Goal: Task Accomplishment & Management: Manage account settings

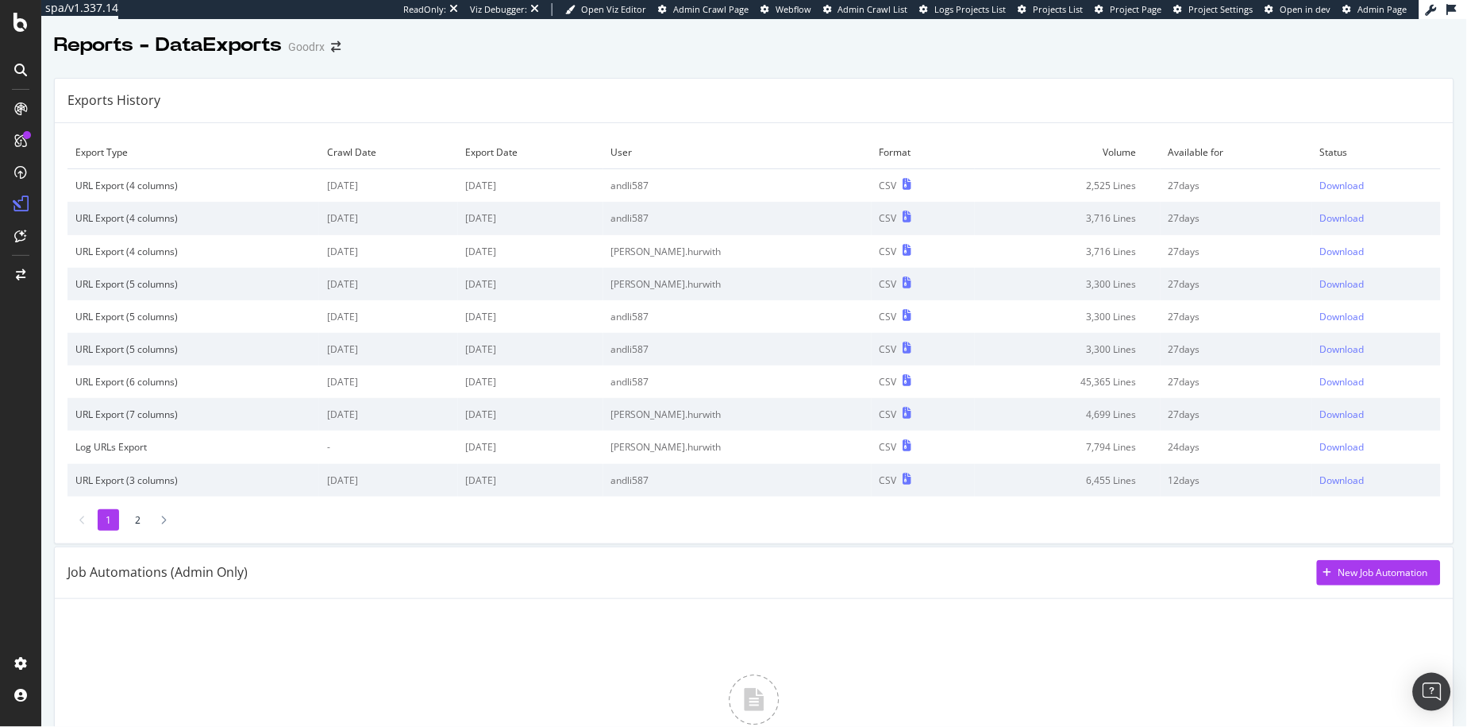
scroll to position [27, 0]
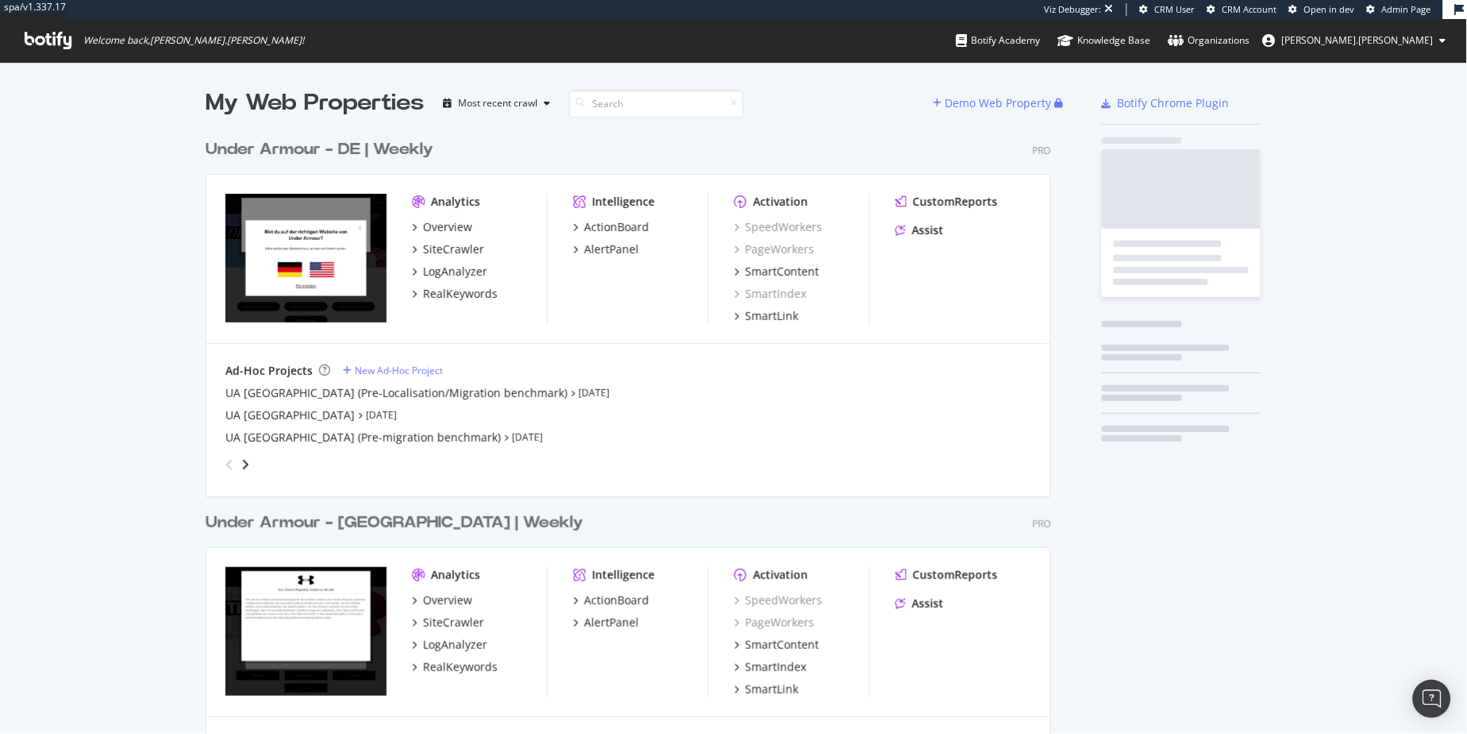
scroll to position [1106, 845]
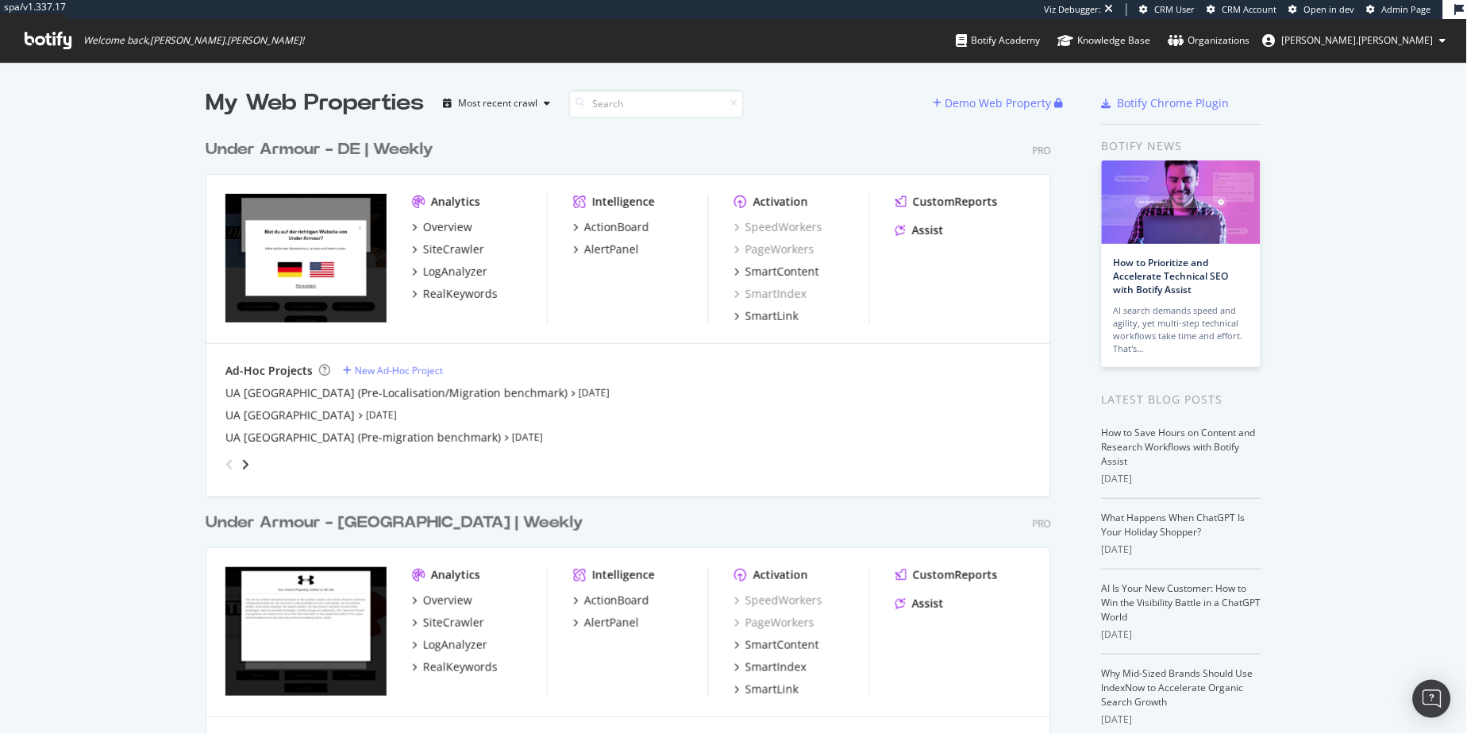
click at [379, 512] on div "Under Armour - [GEOGRAPHIC_DATA] | Weekly" at bounding box center [395, 522] width 378 height 23
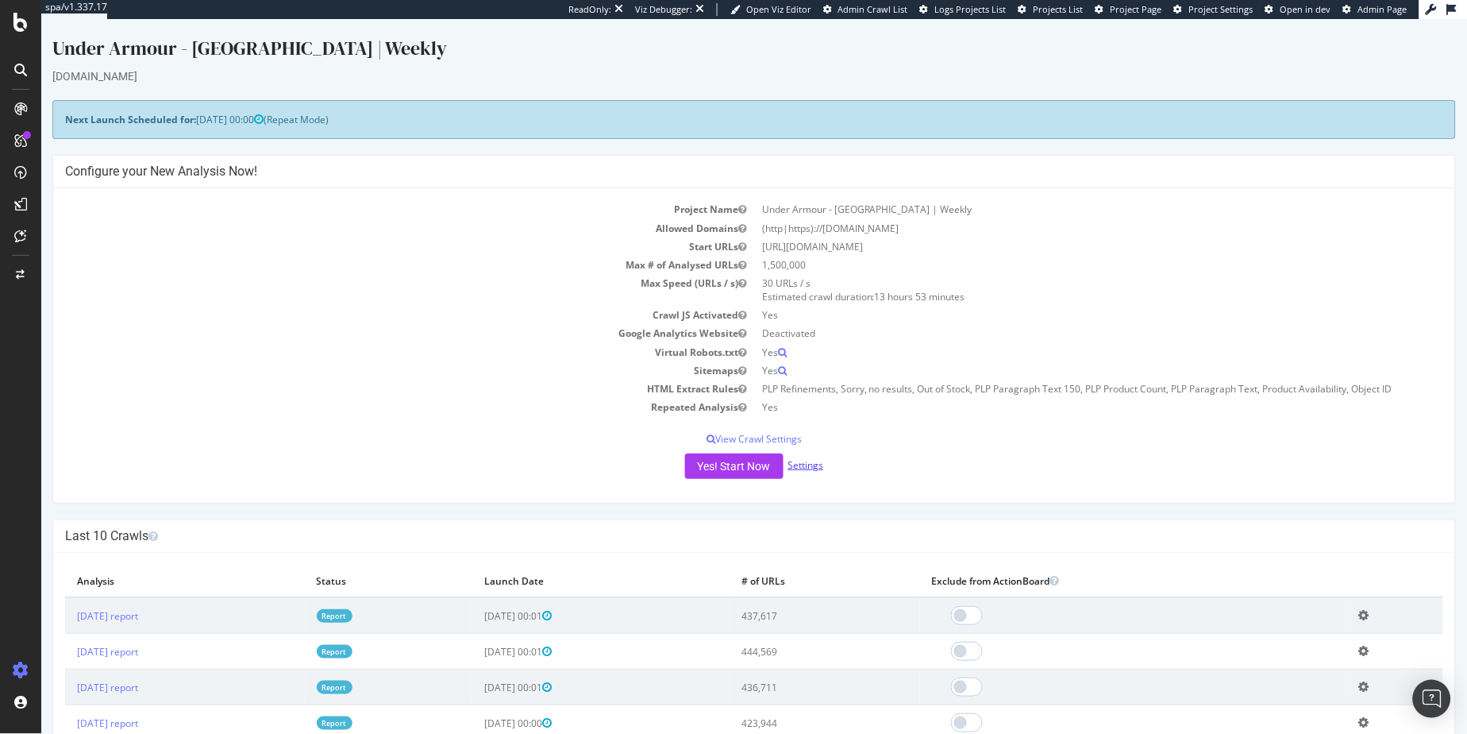
click at [804, 466] on link "Settings" at bounding box center [806, 463] width 36 height 13
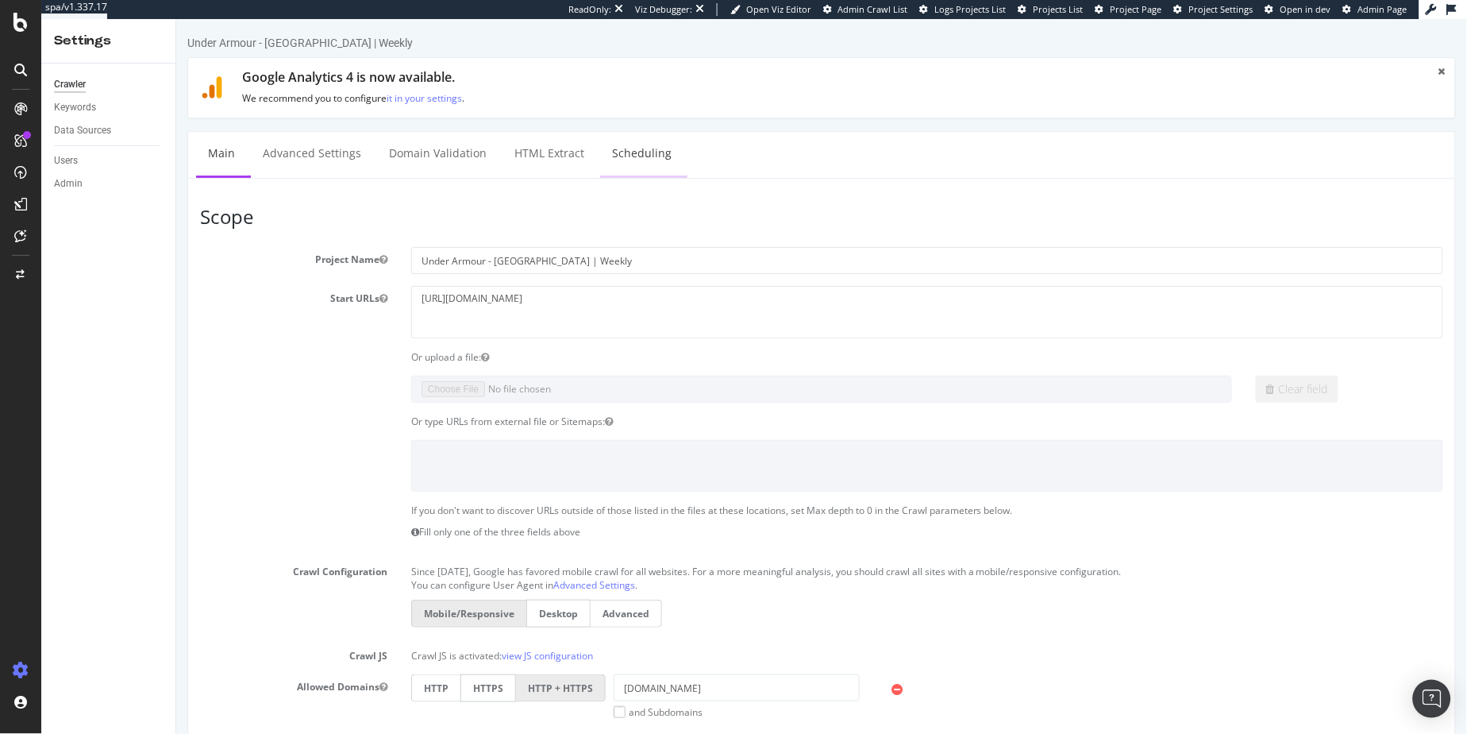
click at [650, 152] on link "Scheduling" at bounding box center [641, 153] width 83 height 44
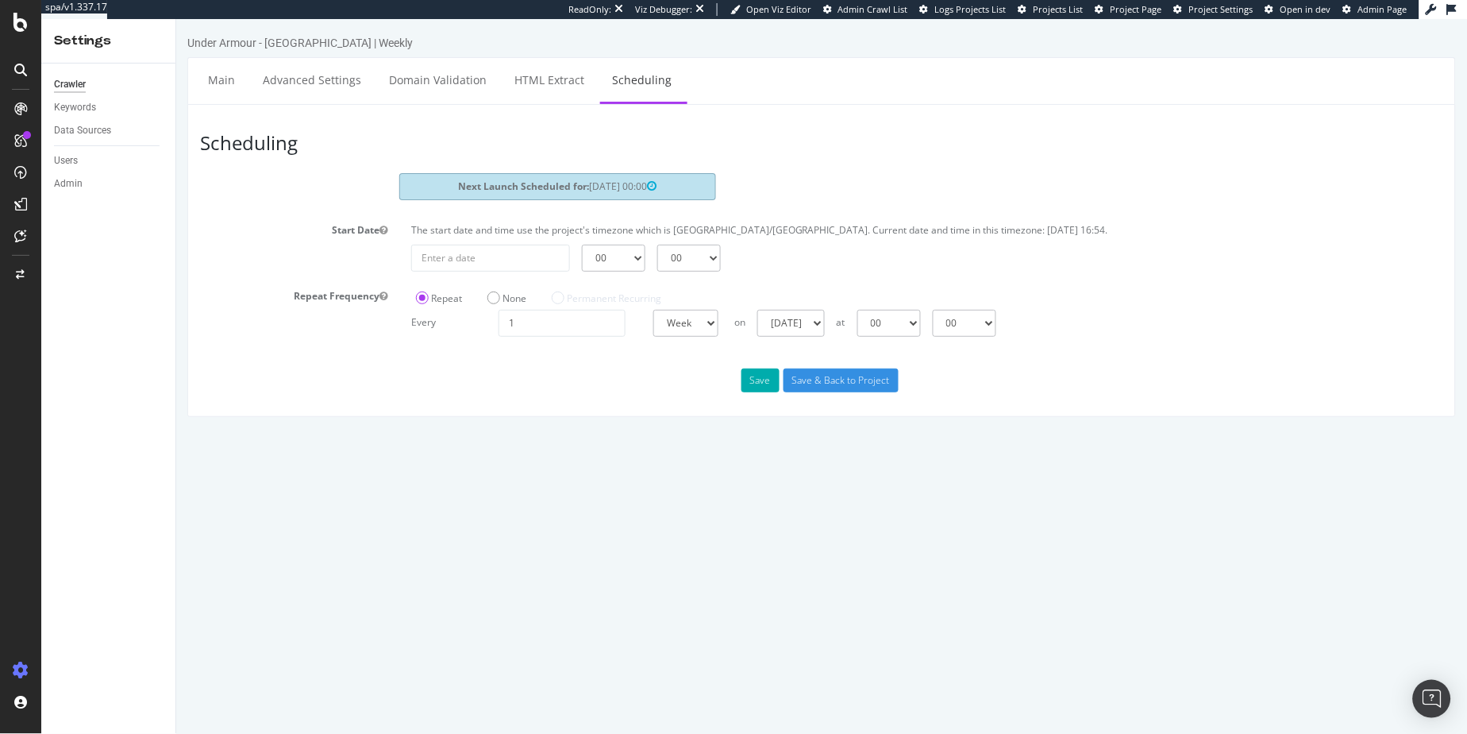
click at [532, 186] on strong "Next Launch Scheduled for:" at bounding box center [522, 185] width 131 height 13
click at [526, 189] on strong "Next Launch Scheduled for:" at bounding box center [522, 185] width 131 height 13
type input "[DATE]"
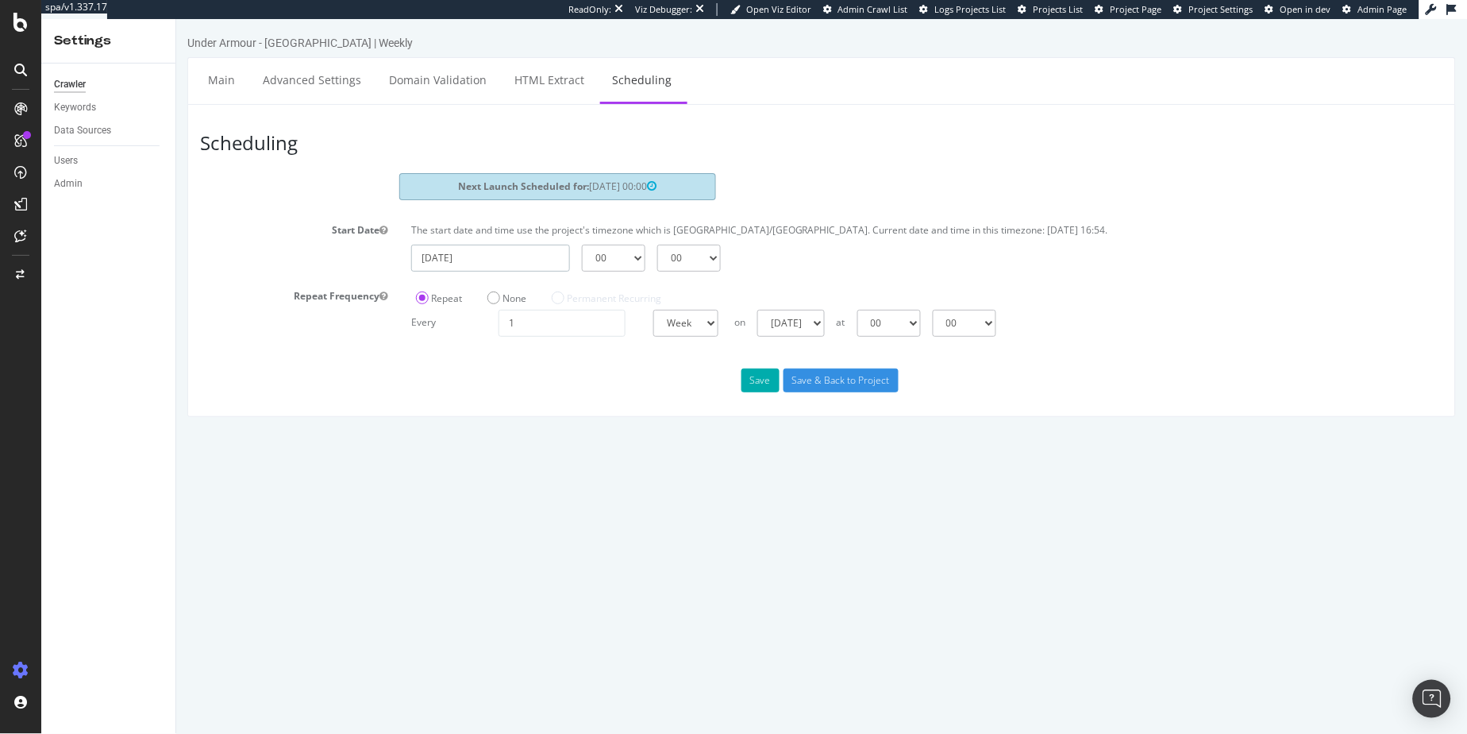
click at [481, 257] on input "[DATE]" at bounding box center [490, 257] width 159 height 27
click at [251, 370] on div "Save Save & Back to Project" at bounding box center [820, 380] width 1267 height 24
click at [577, 234] on p "The start date and time use the project's timezone which is [GEOGRAPHIC_DATA]/[…" at bounding box center [927, 228] width 1032 height 13
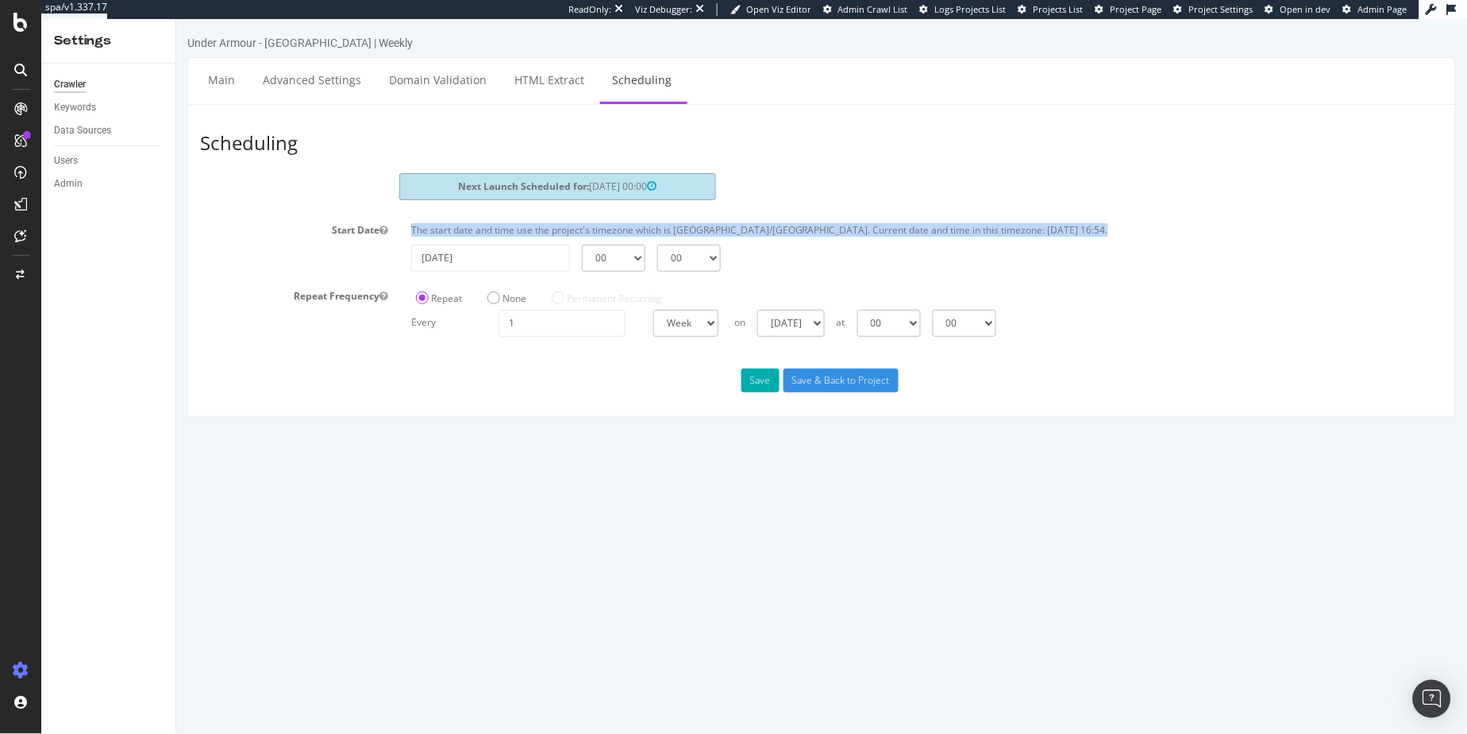
click at [577, 234] on p "The start date and time use the project's timezone which is [GEOGRAPHIC_DATA]/[…" at bounding box center [927, 228] width 1032 height 13
click at [573, 233] on p "The start date and time use the project's timezone which is [GEOGRAPHIC_DATA]/[…" at bounding box center [927, 228] width 1032 height 13
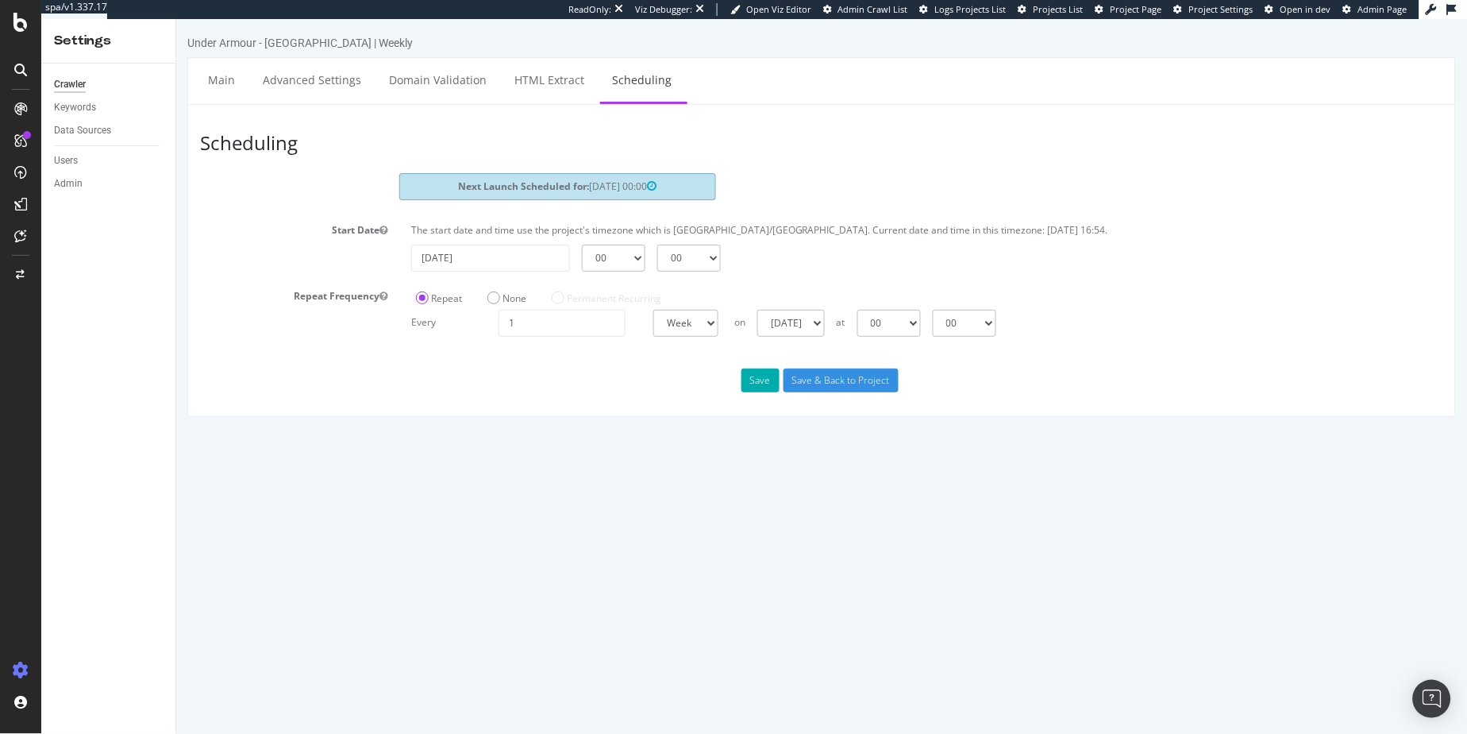
click at [959, 229] on p "The start date and time use the project's timezone which is [GEOGRAPHIC_DATA]/[…" at bounding box center [927, 228] width 1032 height 13
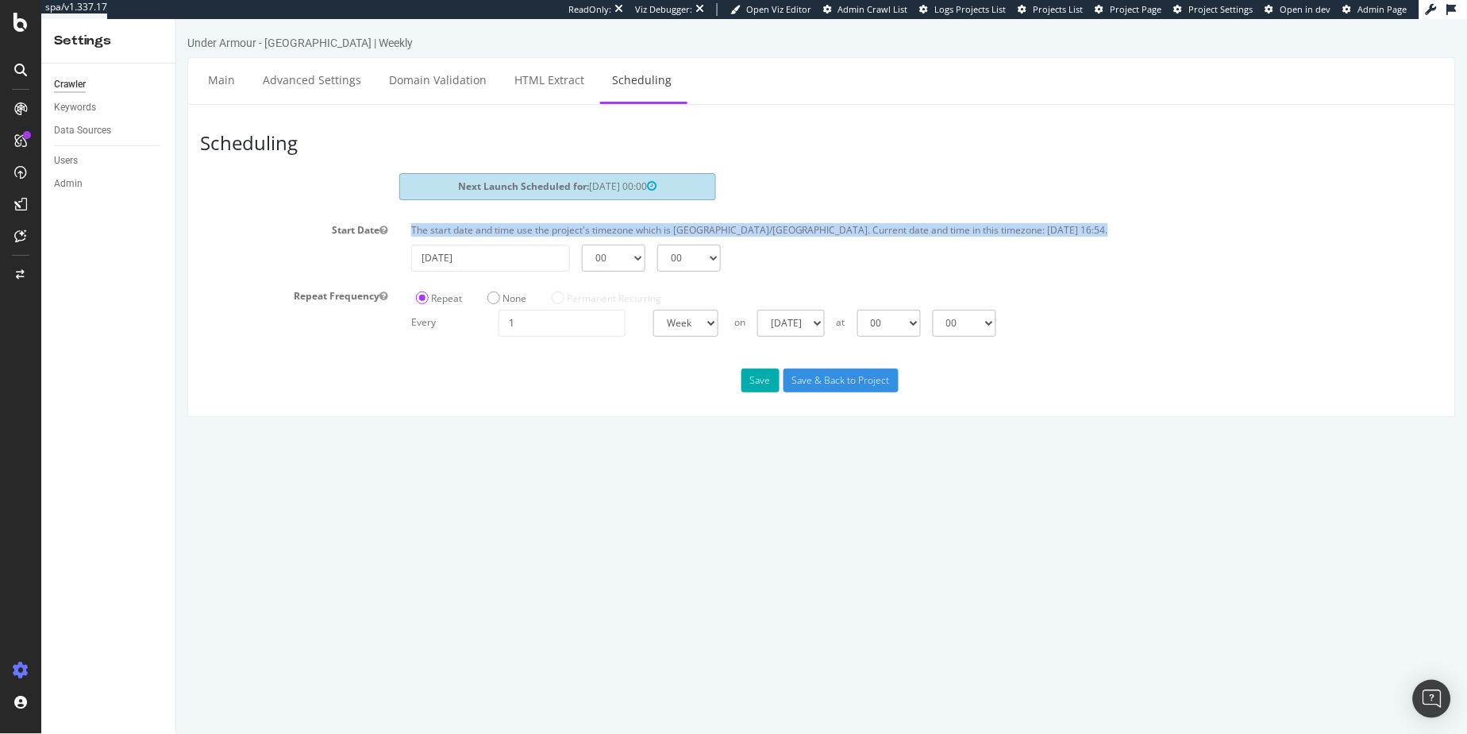
click at [959, 229] on p "The start date and time use the project's timezone which is [GEOGRAPHIC_DATA]/[…" at bounding box center [927, 228] width 1032 height 13
click at [912, 231] on p "The start date and time use the project's timezone which is [GEOGRAPHIC_DATA]/[…" at bounding box center [927, 228] width 1032 height 13
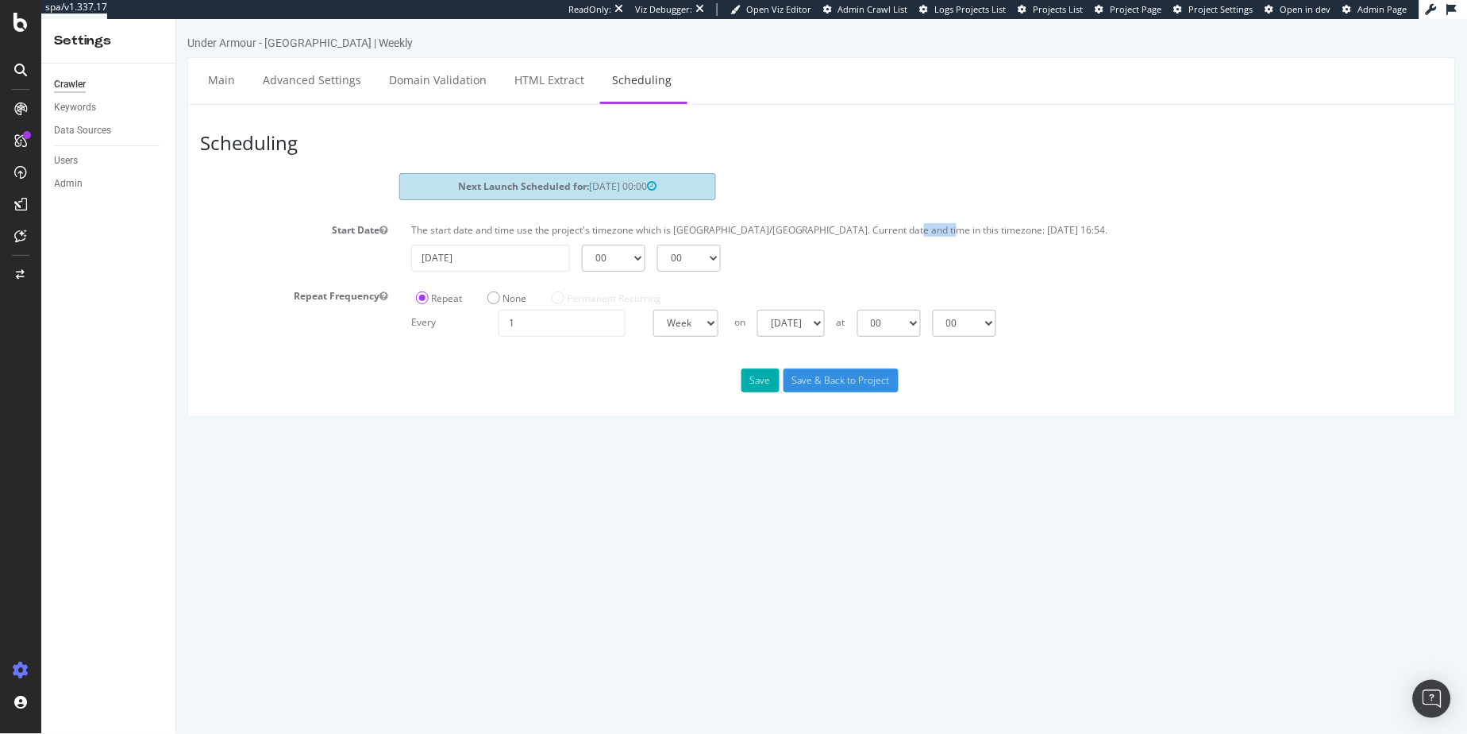
click at [912, 231] on p "The start date and time use the project's timezone which is [GEOGRAPHIC_DATA]/[…" at bounding box center [927, 228] width 1032 height 13
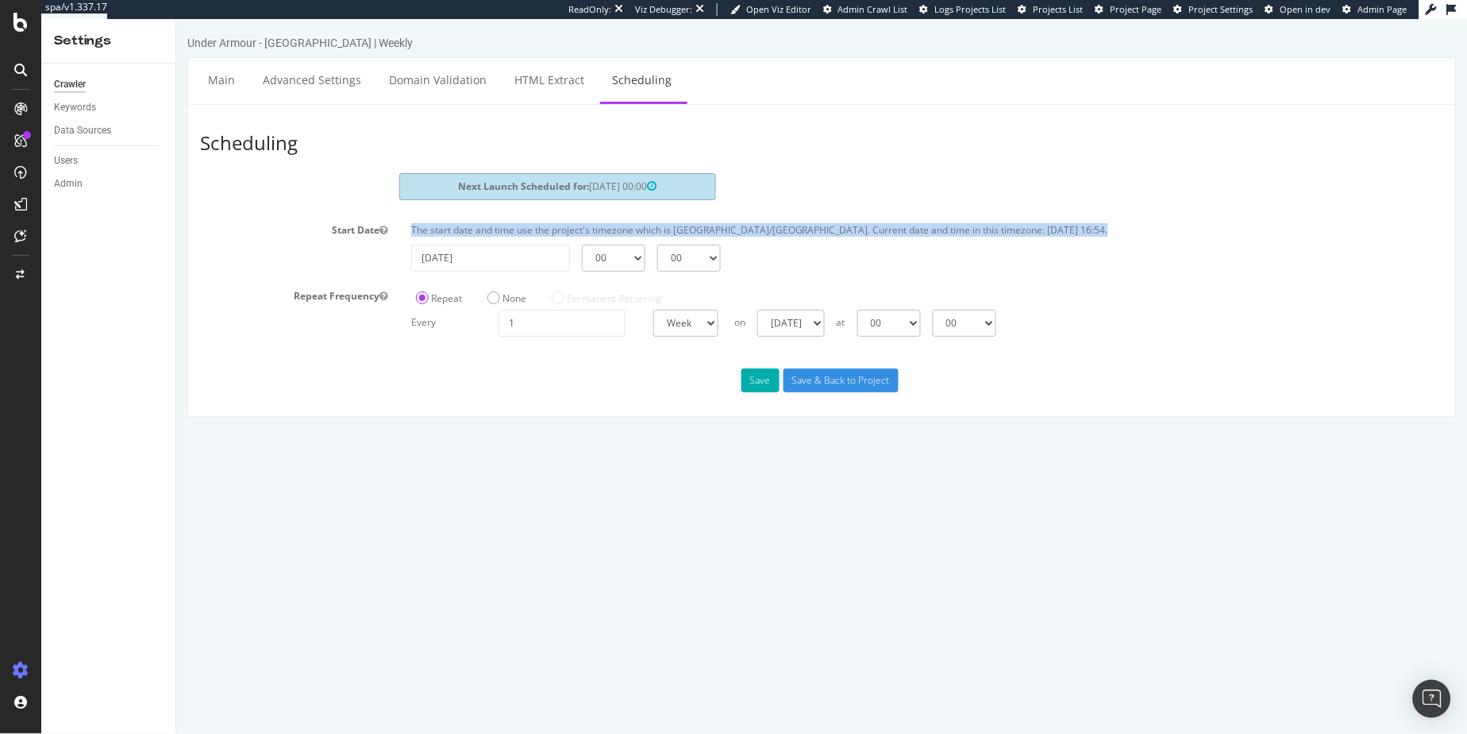
click at [912, 231] on p "The start date and time use the project's timezone which is [GEOGRAPHIC_DATA]/[…" at bounding box center [927, 228] width 1032 height 13
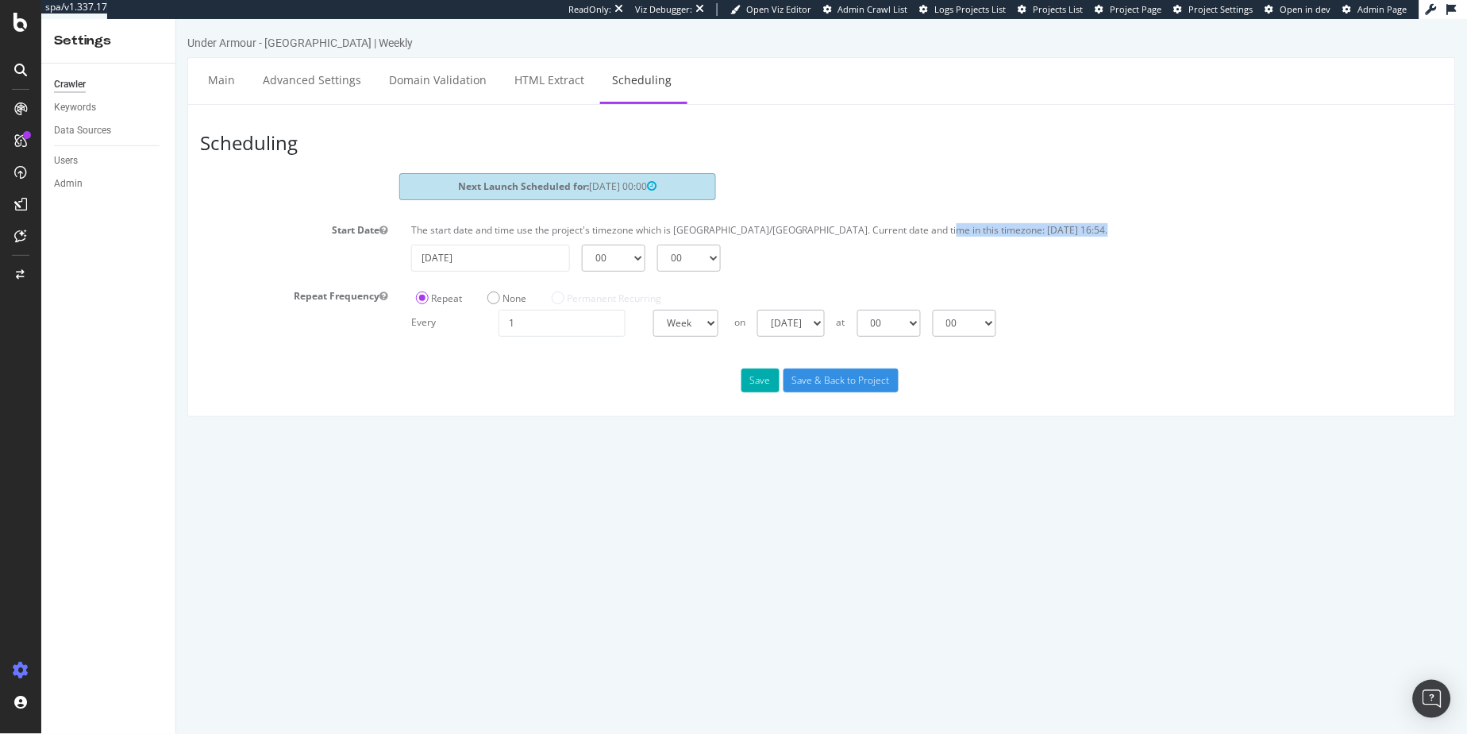
click at [938, 224] on p "The start date and time use the project's timezone which is [GEOGRAPHIC_DATA]/[…" at bounding box center [927, 228] width 1032 height 13
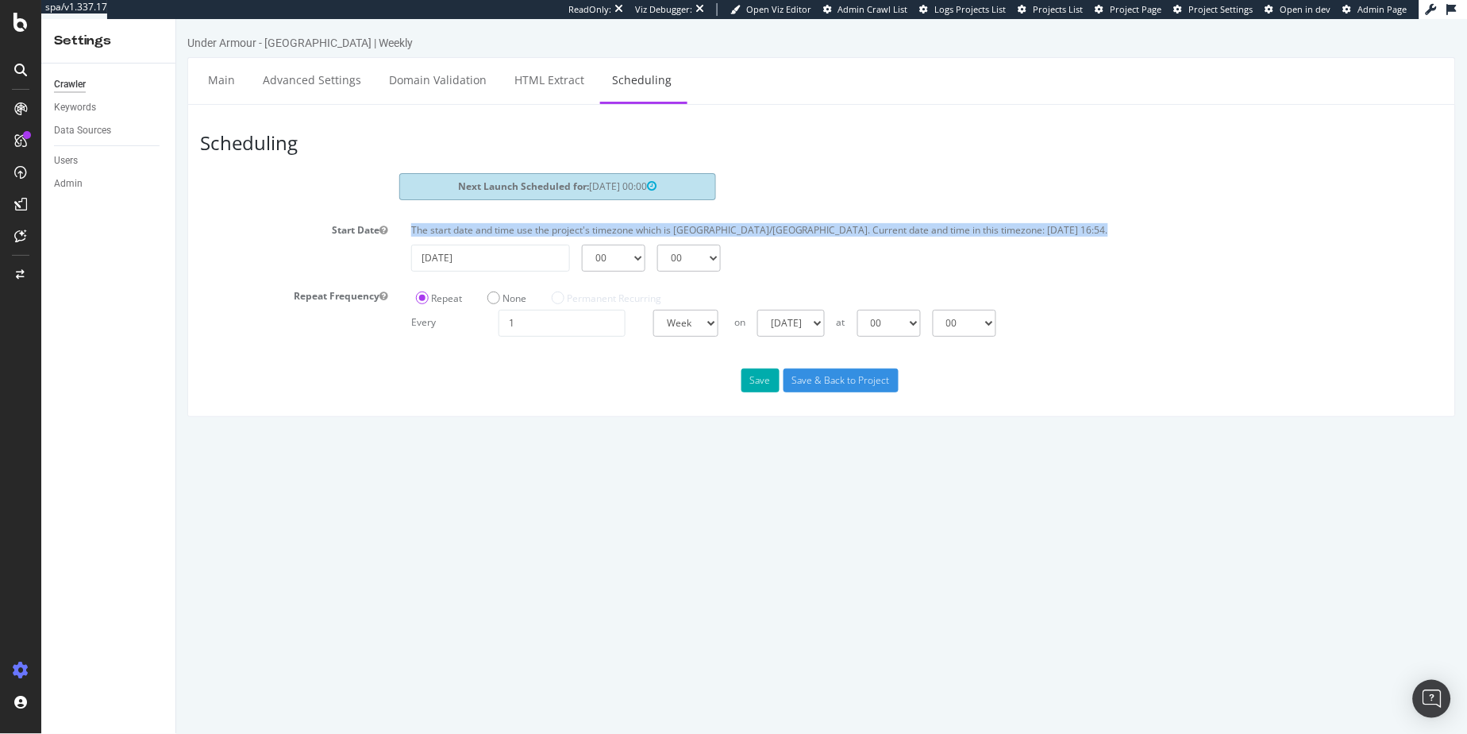
click at [938, 224] on p "The start date and time use the project's timezone which is [GEOGRAPHIC_DATA]/[…" at bounding box center [927, 228] width 1032 height 13
click at [908, 227] on p "The start date and time use the project's timezone which is [GEOGRAPHIC_DATA]/[…" at bounding box center [927, 228] width 1032 height 13
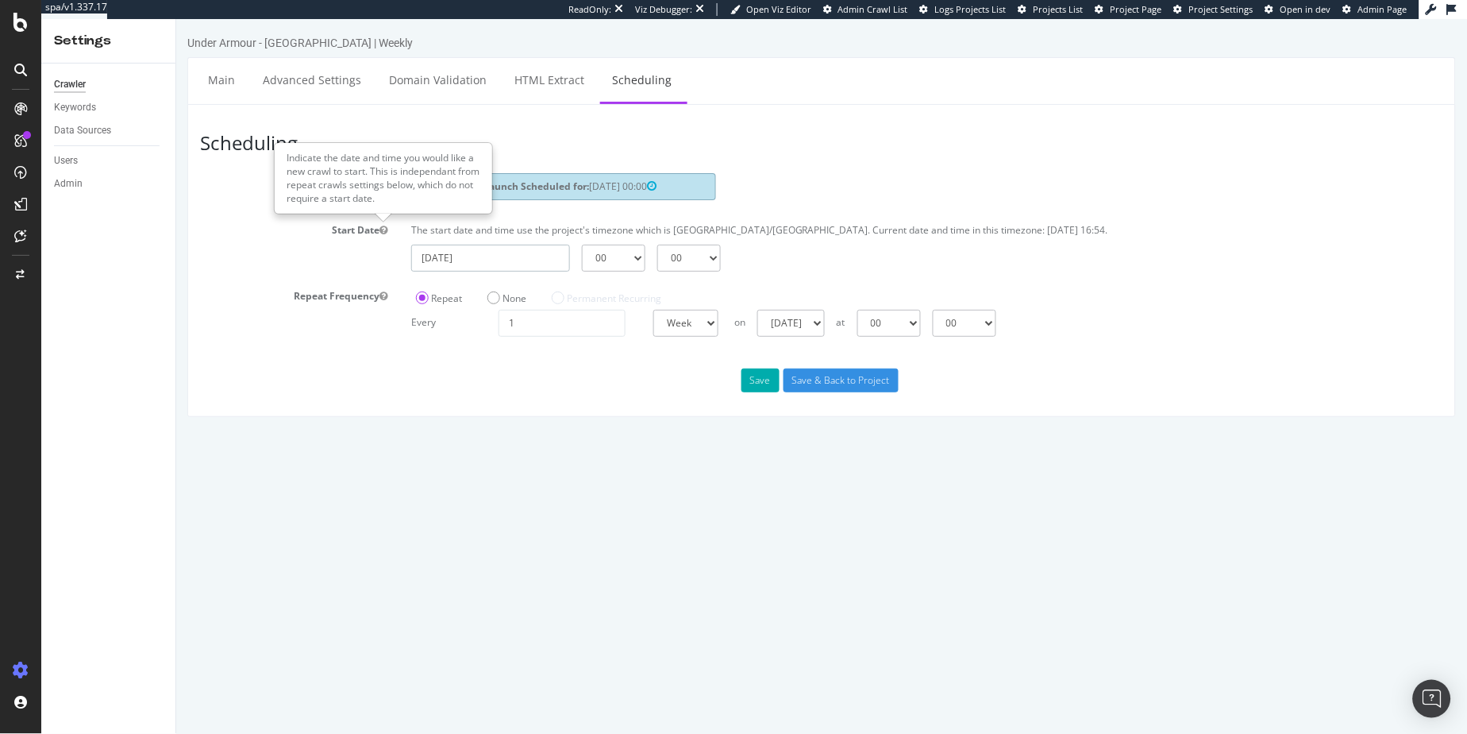
click at [503, 251] on input "[DATE]" at bounding box center [490, 257] width 159 height 27
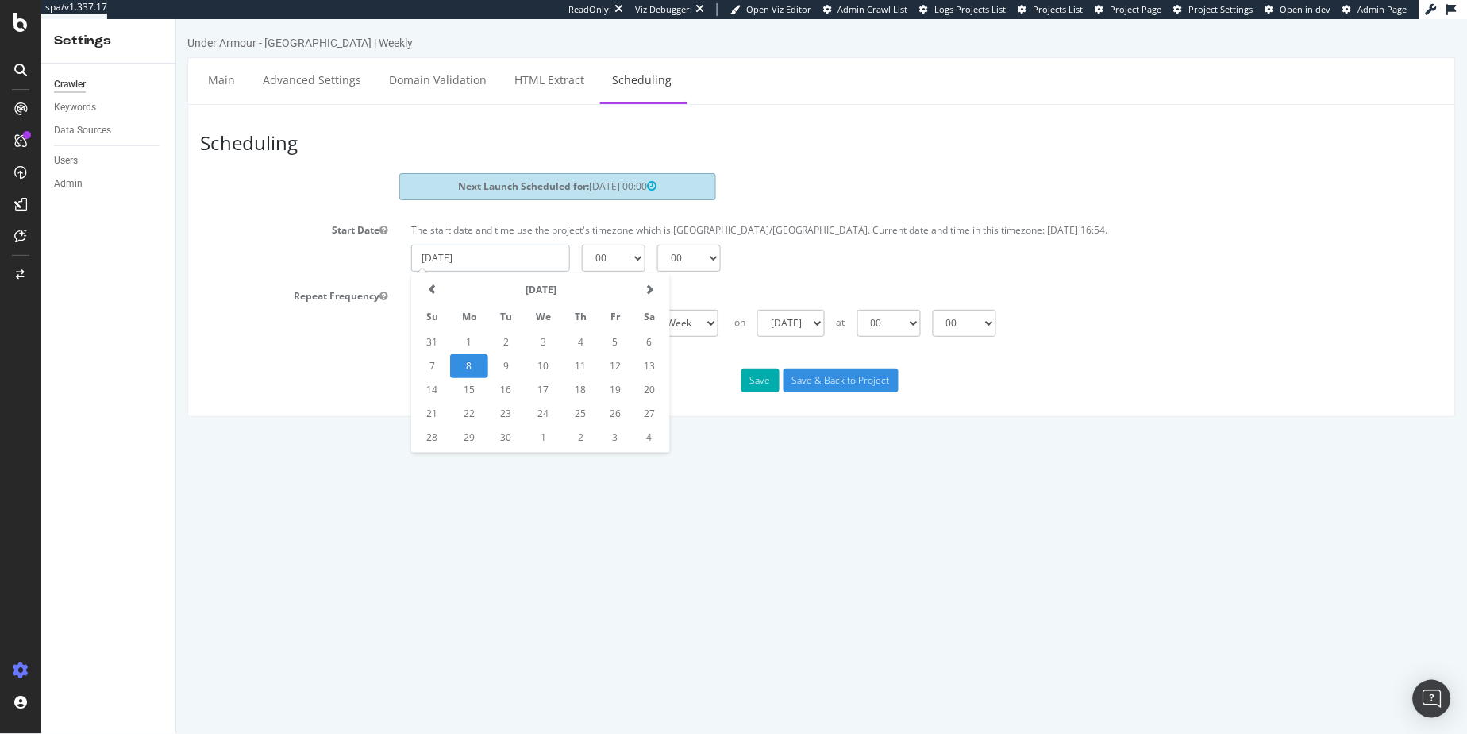
click at [503, 251] on input "[DATE]" at bounding box center [490, 257] width 159 height 27
click at [670, 213] on section "Next Launch Scheduled for: [DATE] 00:00 Start Date The start date and time use …" at bounding box center [821, 253] width 1244 height 163
click at [862, 316] on div "[DATE] [DATE] [DATE] [DATE] [DATE] [DATE] [DATE] at 00 01 02 03 04 05 06 07 08 …" at bounding box center [1031, 322] width 611 height 27
click at [824, 320] on select "[DATE] [DATE] [DATE] [DATE] [DATE] [DATE] [DATE]" at bounding box center [790, 322] width 67 height 27
select select "1"
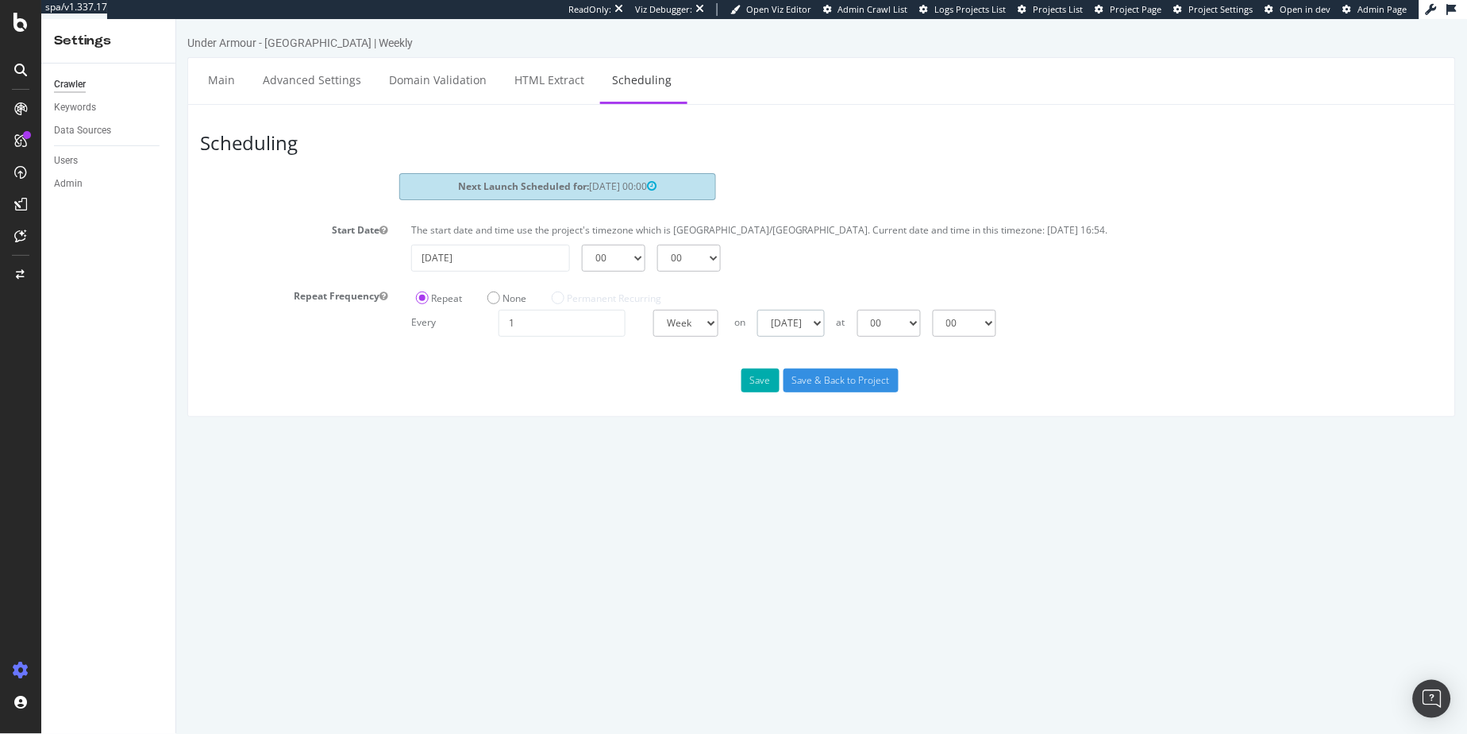
click at [757, 309] on select "[DATE] [DATE] [DATE] [DATE] [DATE] [DATE] [DATE]" at bounding box center [790, 322] width 67 height 27
click at [823, 382] on input "Save & Back to Project" at bounding box center [840, 380] width 115 height 24
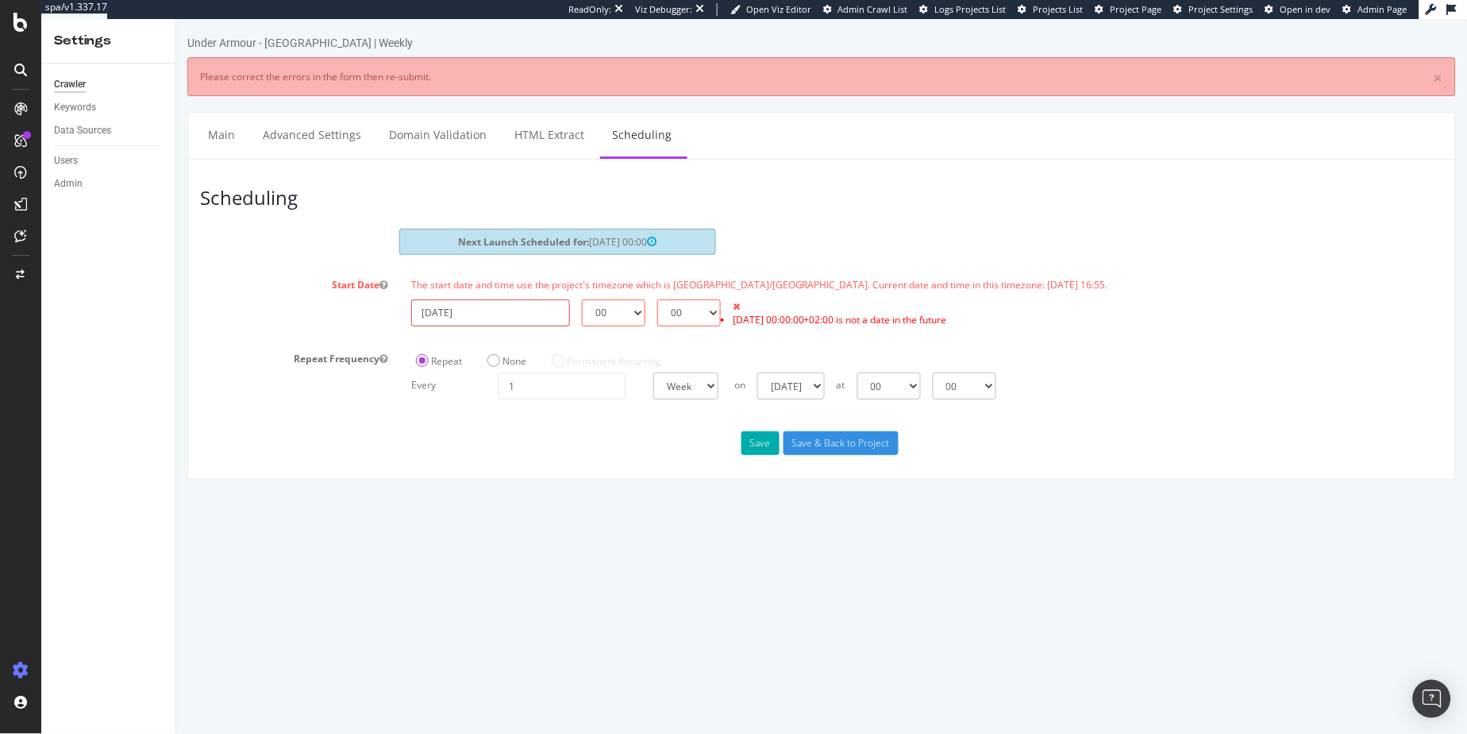
click at [545, 316] on input "[DATE]" at bounding box center [490, 312] width 159 height 27
click at [461, 424] on td "8" at bounding box center [468, 420] width 38 height 24
click at [642, 310] on select "00 01 02 03 04 05 06 07 08 09 10 11 12 13 14 15 16 17 18 19 20 21 22 23" at bounding box center [613, 312] width 64 height 27
click at [498, 318] on input "[DATE]" at bounding box center [490, 312] width 159 height 27
click at [490, 418] on td "9" at bounding box center [506, 420] width 36 height 24
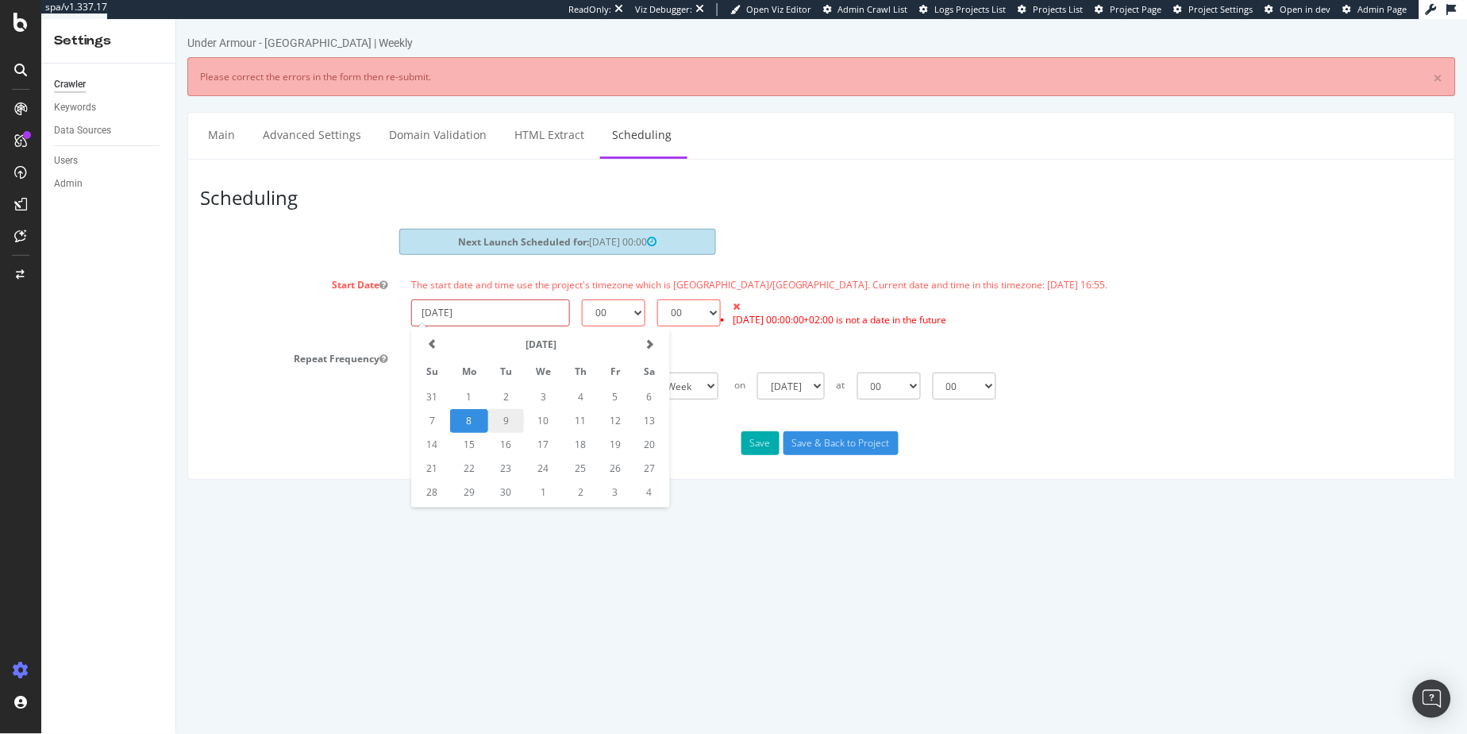
type input "[DATE]"
click at [827, 441] on input "Save & Back to Project" at bounding box center [840, 442] width 115 height 24
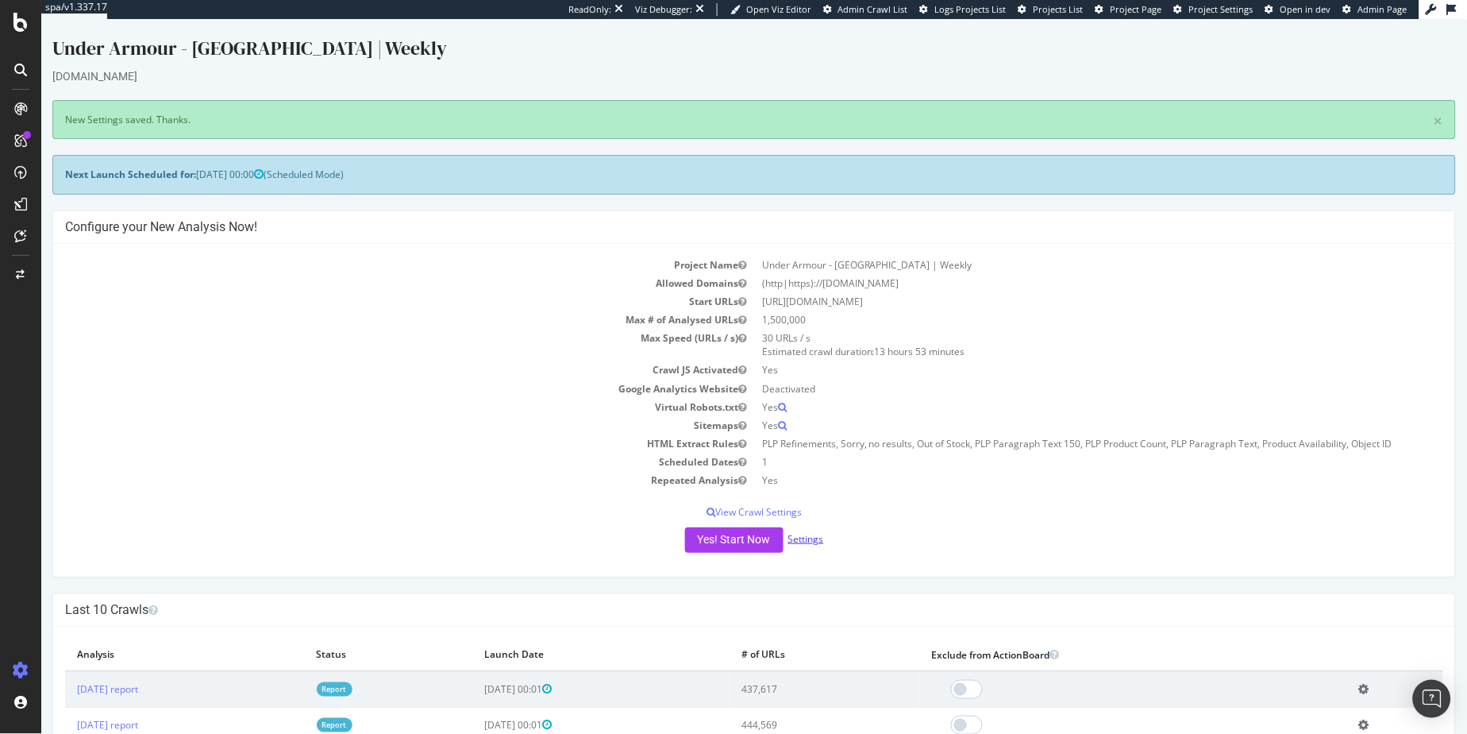
click at [808, 540] on link "Settings" at bounding box center [806, 537] width 36 height 13
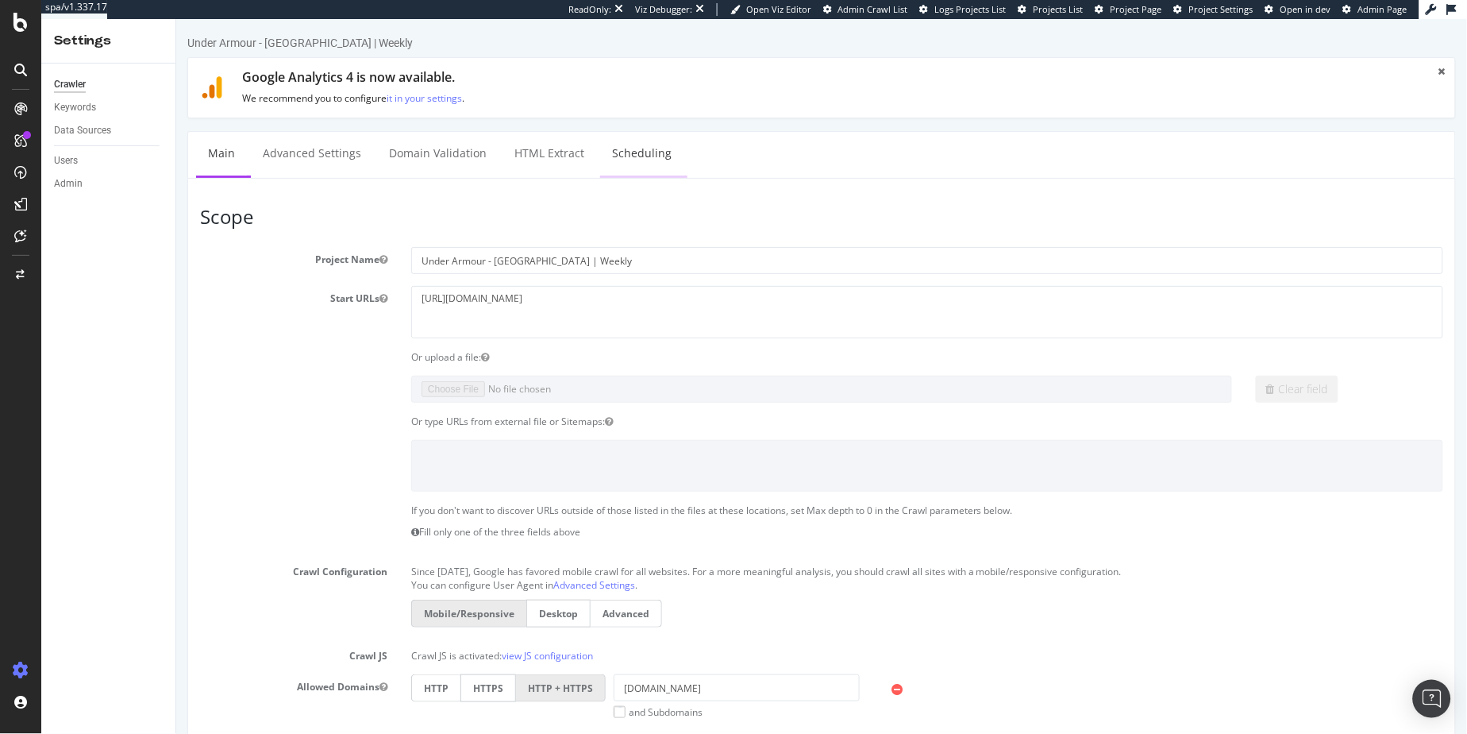
click at [612, 160] on link "Scheduling" at bounding box center [641, 153] width 83 height 44
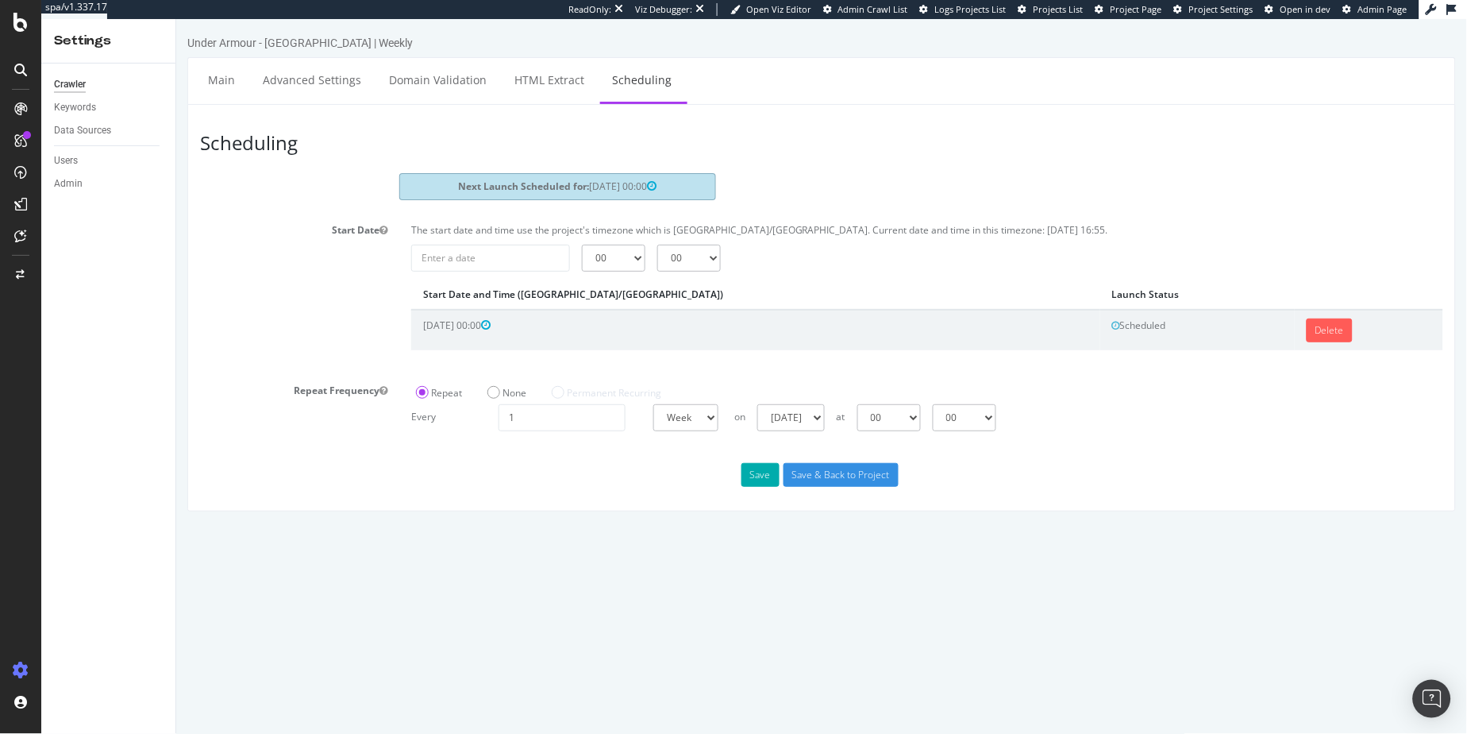
click at [17, 30] on icon at bounding box center [20, 22] width 14 height 19
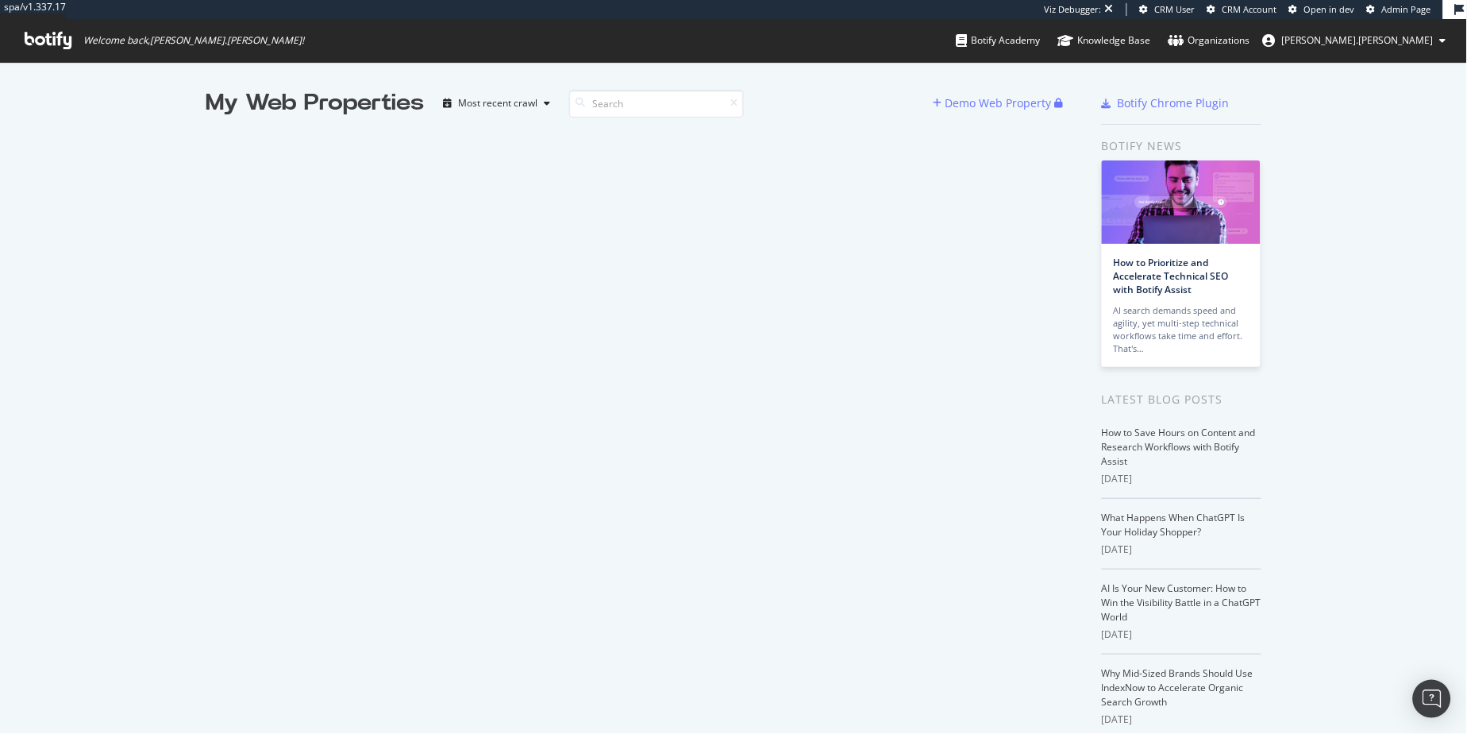
scroll to position [720, 1441]
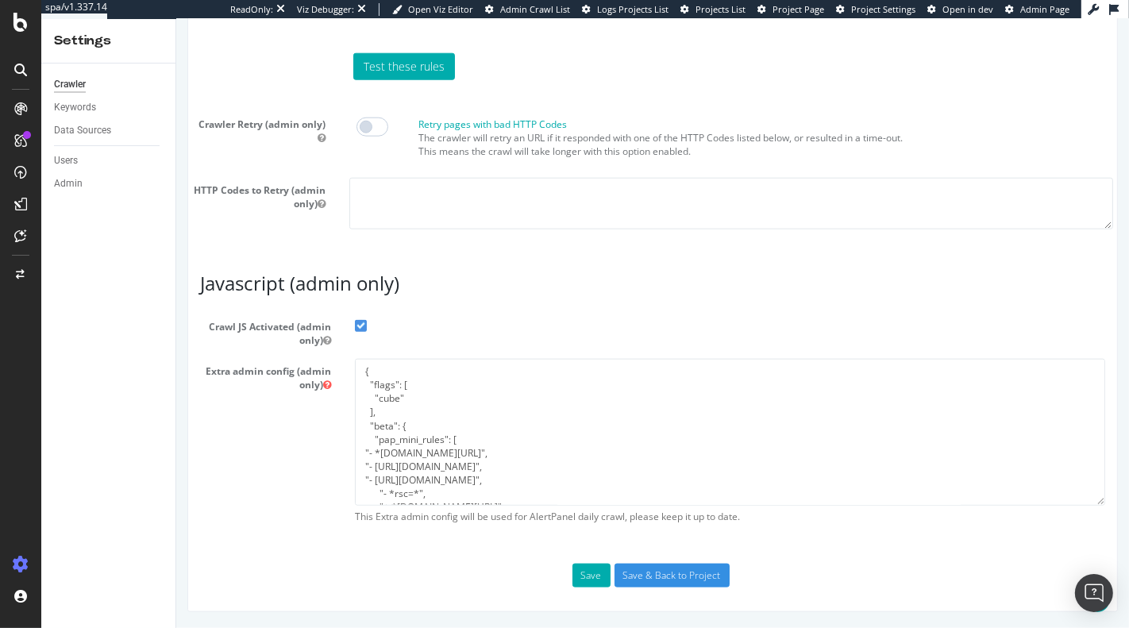
scroll to position [40, 0]
